Goal: Check status: Check status

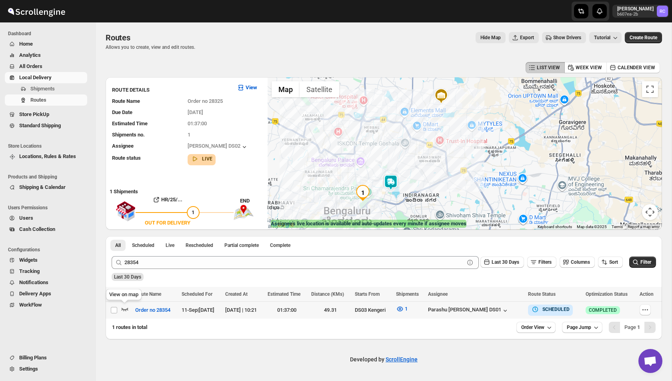
click at [126, 307] on icon "button" at bounding box center [125, 309] width 8 height 8
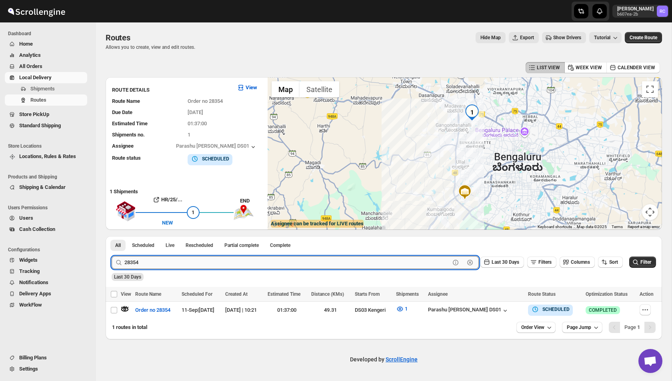
click at [163, 262] on input "28354" at bounding box center [287, 262] width 326 height 13
click at [112, 236] on button "Submit" at bounding box center [123, 240] width 23 height 8
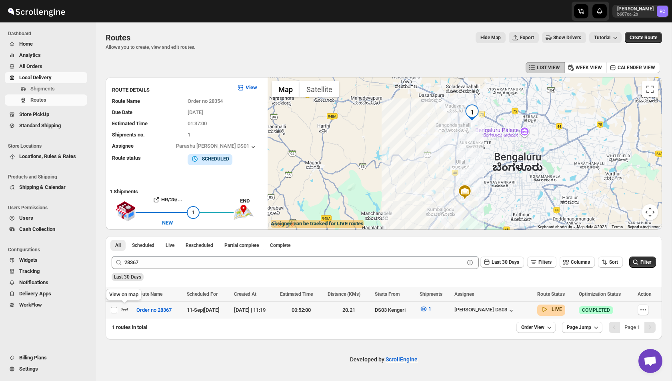
click at [124, 307] on icon "button" at bounding box center [125, 309] width 8 height 8
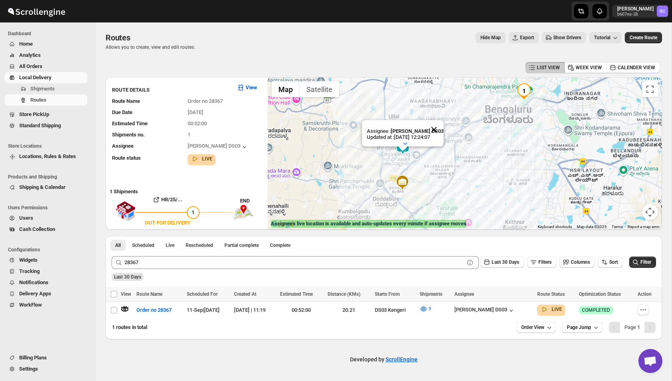
click at [437, 128] on button "Close" at bounding box center [433, 129] width 19 height 19
click at [404, 146] on img at bounding box center [403, 147] width 16 height 16
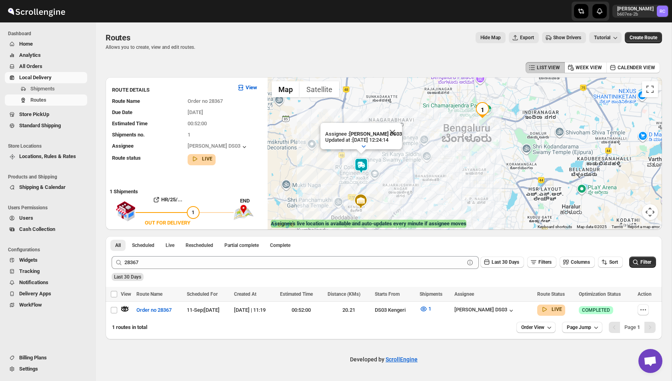
drag, startPoint x: 521, startPoint y: 124, endPoint x: 472, endPoint y: 144, distance: 52.4
click at [472, 144] on div "Assignee : [PERSON_NAME] DS03 Updated at : [DATE] 12:24:14 Duty mode Enabled Ba…" at bounding box center [465, 153] width 394 height 152
click at [394, 132] on button "Close" at bounding box center [391, 131] width 19 height 19
click at [361, 162] on img at bounding box center [361, 164] width 16 height 16
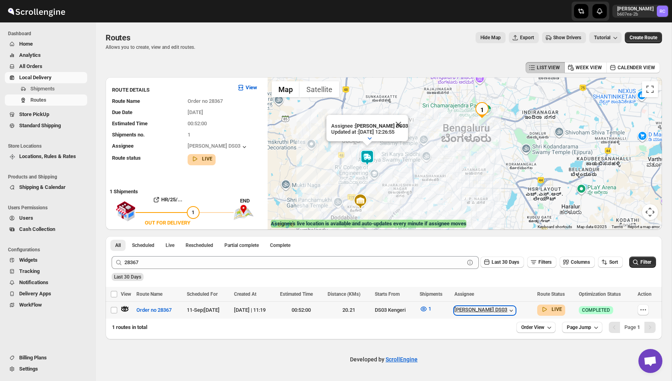
click at [515, 309] on icon "button" at bounding box center [511, 310] width 8 height 8
click at [400, 120] on button "Close" at bounding box center [398, 123] width 19 height 19
click at [366, 157] on img at bounding box center [367, 157] width 16 height 16
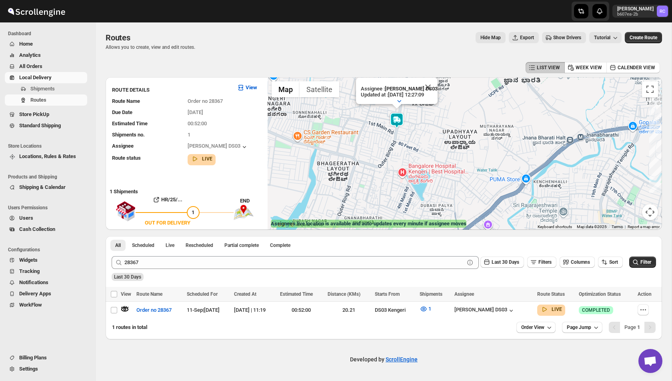
drag, startPoint x: 326, startPoint y: 198, endPoint x: 368, endPoint y: 123, distance: 85.1
click at [368, 123] on div "Assignee : [PERSON_NAME] DS03 Updated at : [DATE] 12:27:09 Duty mode Enabled Ba…" at bounding box center [465, 153] width 394 height 152
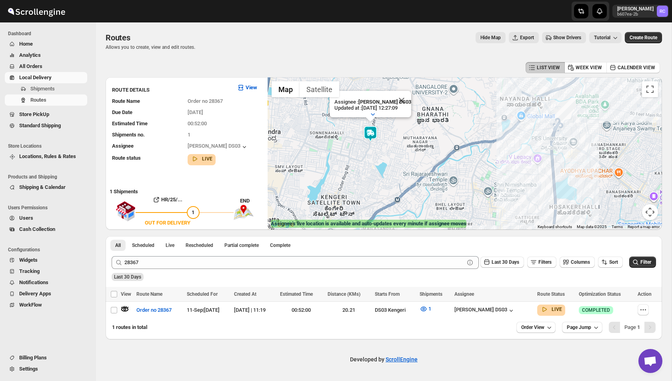
drag, startPoint x: 400, startPoint y: 126, endPoint x: 388, endPoint y: 144, distance: 21.5
click at [388, 144] on div "Assignee : [PERSON_NAME] DS03 Updated at : [DATE] 12:27:09 Duty mode Enabled Ba…" at bounding box center [465, 153] width 394 height 152
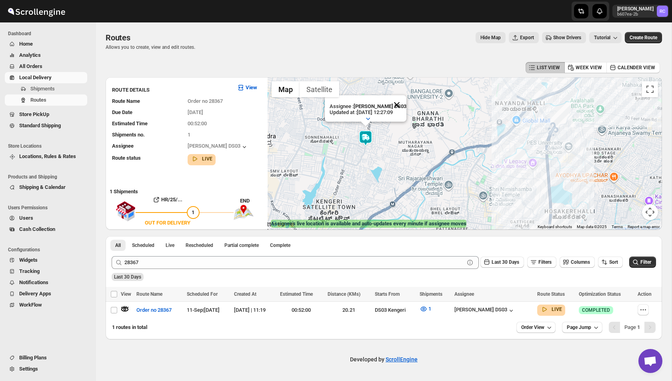
click at [400, 104] on button "Close" at bounding box center [396, 104] width 19 height 19
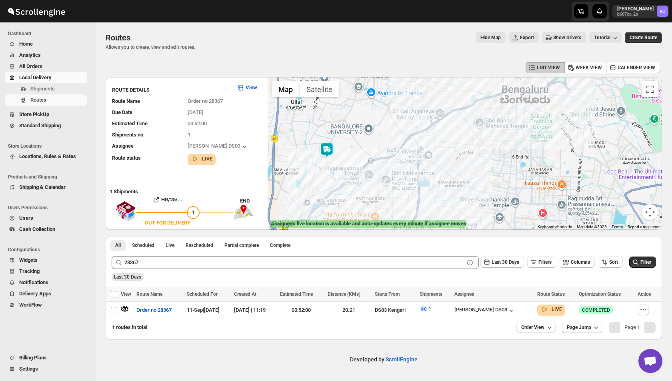
drag, startPoint x: 383, startPoint y: 137, endPoint x: 339, endPoint y: 156, distance: 48.0
click at [339, 156] on div at bounding box center [465, 153] width 394 height 152
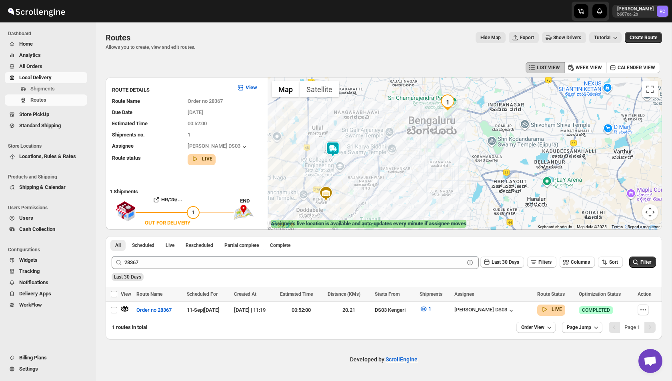
drag, startPoint x: 366, startPoint y: 133, endPoint x: 353, endPoint y: 143, distance: 16.9
click at [353, 143] on div at bounding box center [465, 153] width 394 height 152
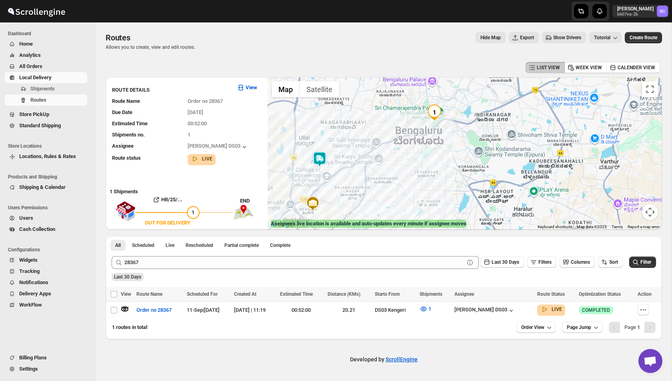
click at [321, 159] on img at bounding box center [320, 159] width 16 height 16
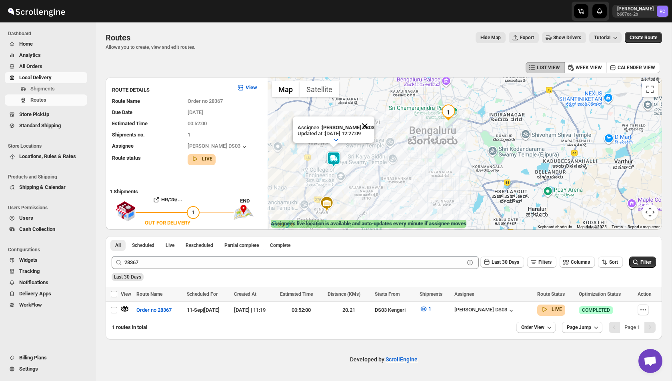
click at [369, 125] on button "Close" at bounding box center [364, 125] width 19 height 19
click at [334, 158] on img at bounding box center [334, 159] width 16 height 16
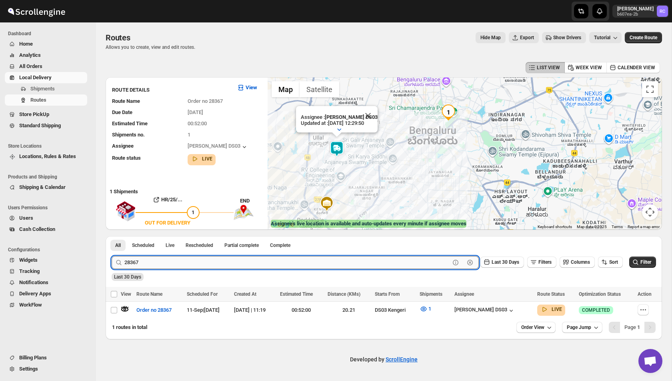
click at [164, 262] on input "28367" at bounding box center [287, 262] width 326 height 13
paste input "54"
click at [112, 236] on button "Submit" at bounding box center [123, 240] width 23 height 8
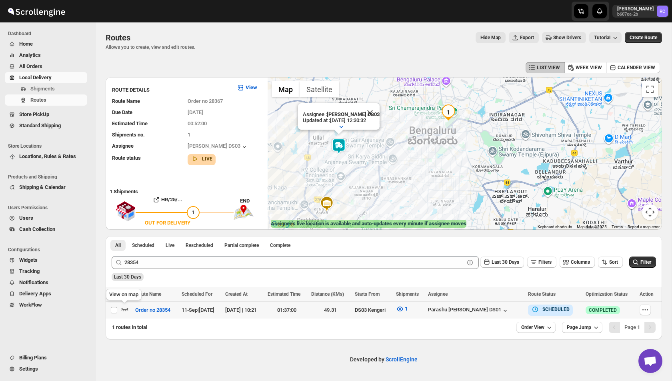
click at [125, 310] on icon "button" at bounding box center [125, 309] width 7 height 3
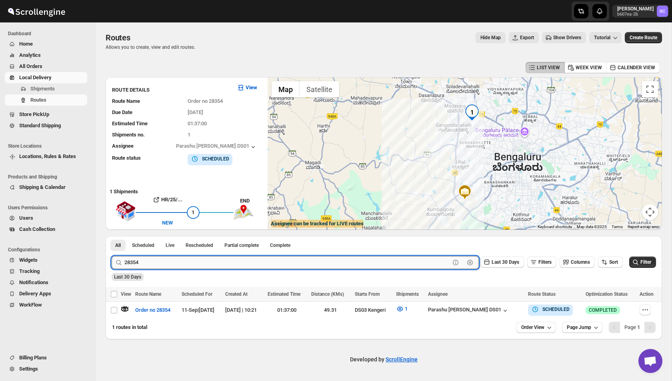
click at [139, 264] on input "28354" at bounding box center [287, 262] width 326 height 13
paste input "6"
type input "28356"
click at [112, 236] on button "Submit" at bounding box center [123, 240] width 23 height 8
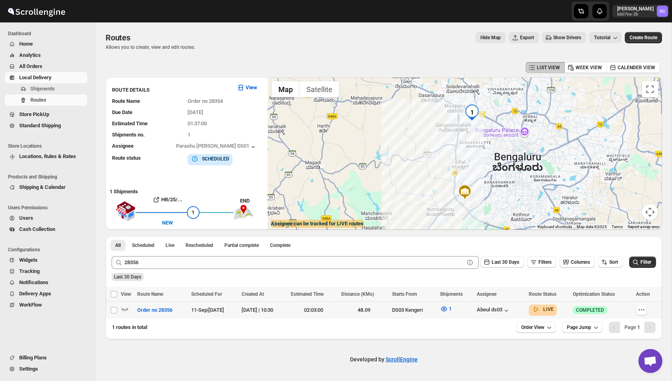
click at [129, 306] on div at bounding box center [128, 310] width 14 height 10
click at [125, 309] on icon "button" at bounding box center [125, 309] width 7 height 3
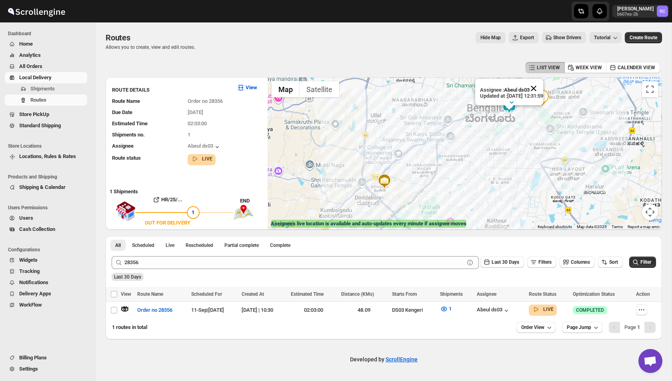
click at [541, 87] on button "Close" at bounding box center [533, 88] width 19 height 19
click at [37, 85] on span "Shipments" at bounding box center [57, 89] width 55 height 8
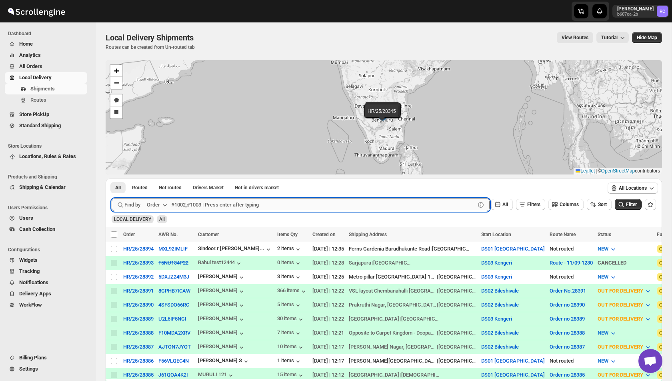
click at [228, 205] on input "text" at bounding box center [323, 204] width 304 height 13
paste input "28386"
click at [112, 178] on button "Submit" at bounding box center [123, 182] width 23 height 8
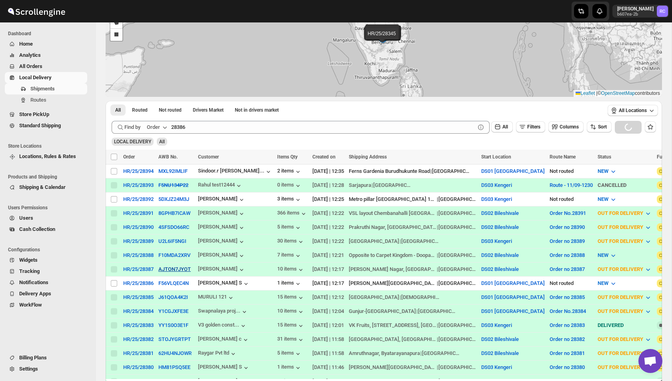
scroll to position [79, 0]
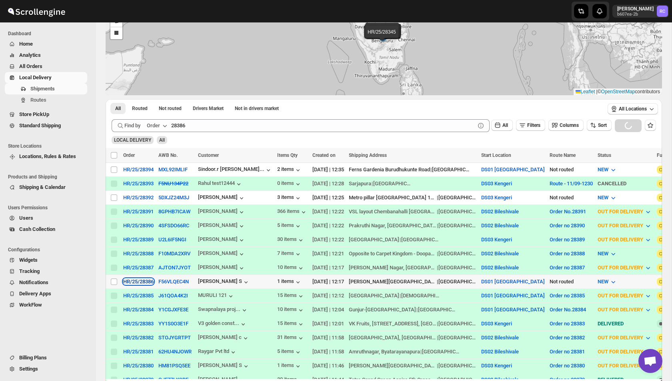
click at [146, 280] on div "HR/25/28386" at bounding box center [138, 281] width 30 height 6
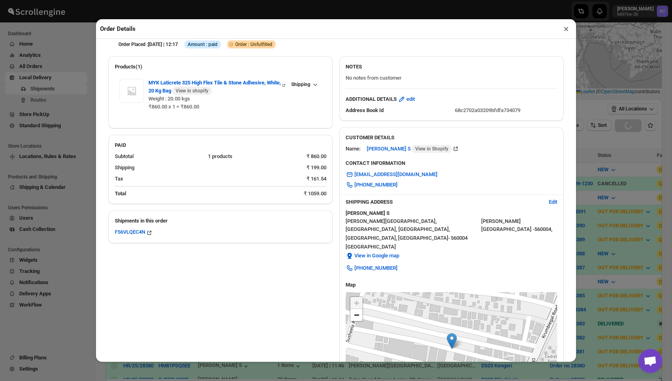
scroll to position [16, 0]
click at [130, 235] on div "F56VLQEC4N" at bounding box center [134, 234] width 38 height 8
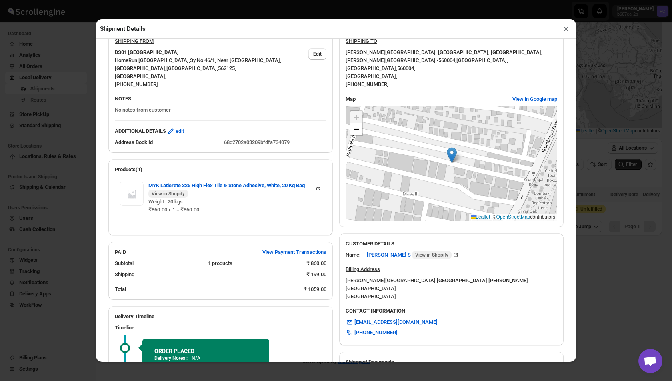
scroll to position [192, 0]
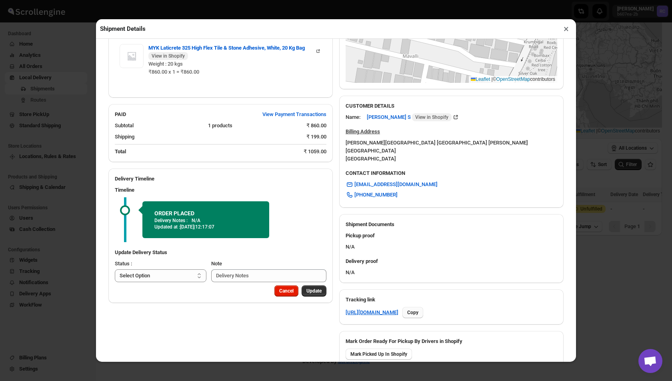
click at [418, 309] on span "Copy" at bounding box center [412, 312] width 11 height 6
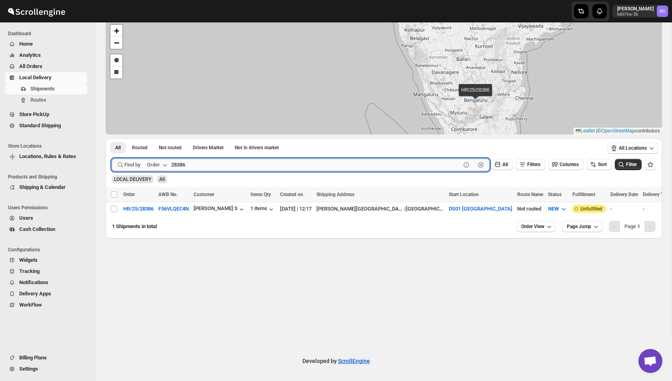
click at [193, 164] on input "28386" at bounding box center [316, 164] width 290 height 13
paste input "54"
type input "28354"
click at [112, 138] on button "Submit" at bounding box center [123, 142] width 23 height 8
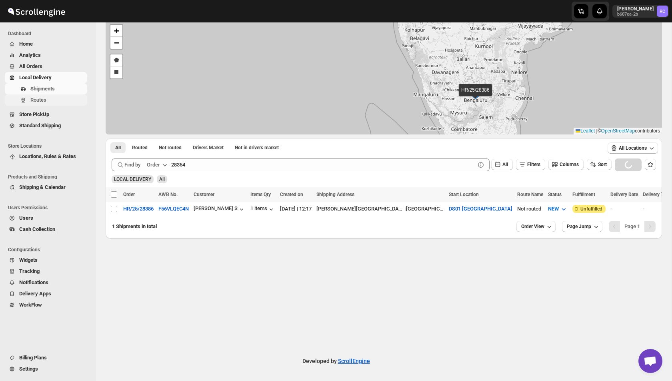
click at [50, 98] on span "Routes" at bounding box center [57, 100] width 55 height 8
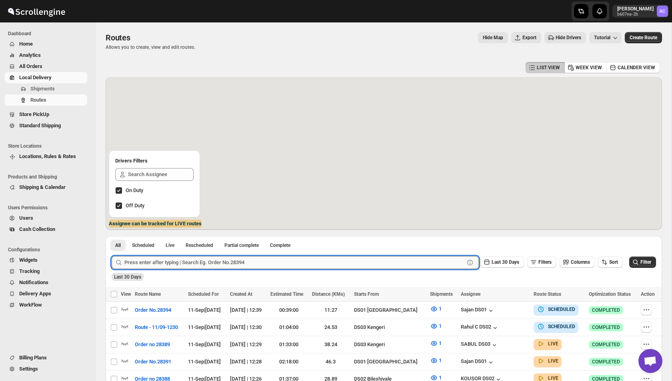
click at [168, 258] on input "text" at bounding box center [294, 262] width 340 height 13
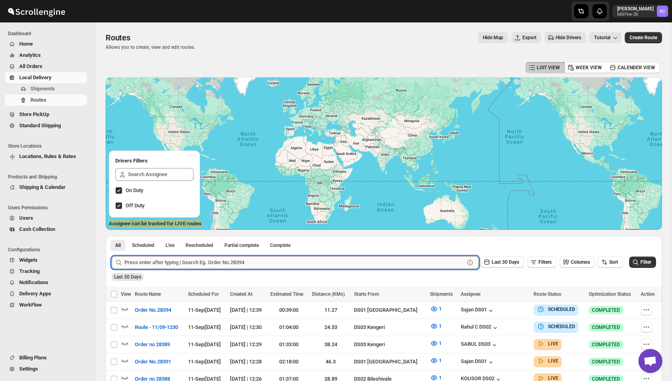
paste input "28354"
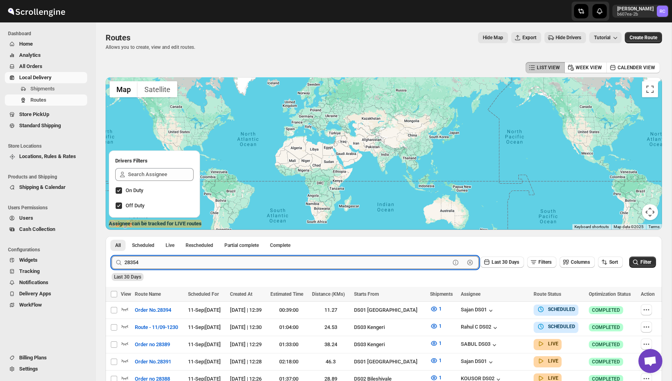
click at [112, 236] on button "Submit" at bounding box center [123, 240] width 23 height 8
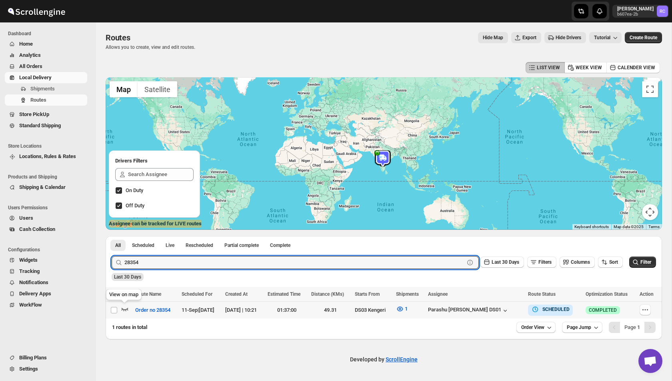
click at [125, 307] on icon "button" at bounding box center [125, 309] width 8 height 8
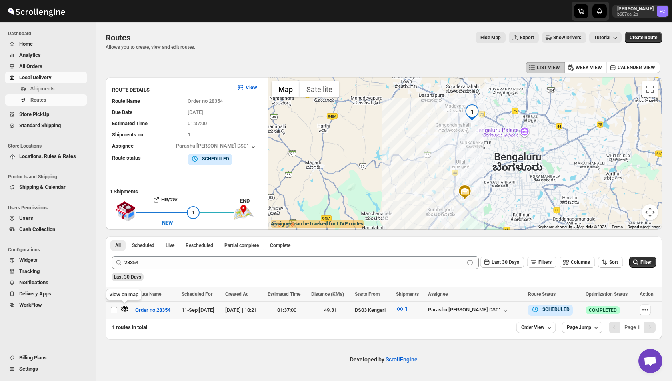
click at [125, 309] on icon "button" at bounding box center [125, 309] width 8 height 8
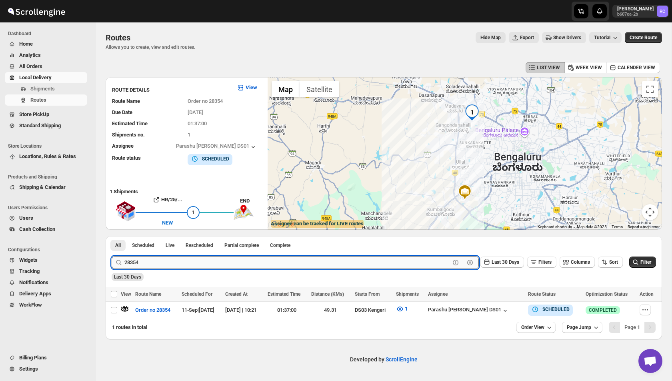
click at [162, 260] on input "28354" at bounding box center [287, 262] width 326 height 13
paste input "60"
type input "28360"
click at [112, 236] on button "Submit" at bounding box center [123, 240] width 23 height 8
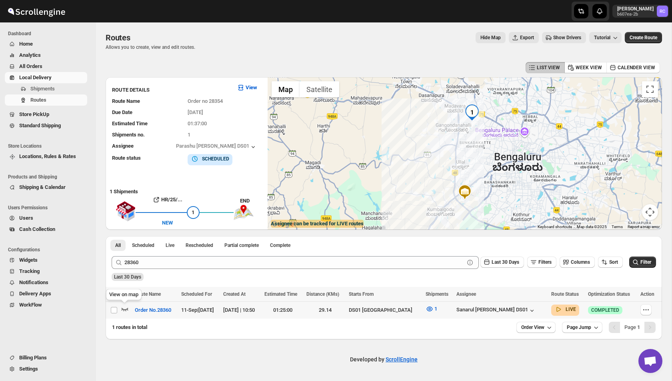
click at [125, 310] on icon "button" at bounding box center [125, 309] width 7 height 3
